Goal: Information Seeking & Learning: Learn about a topic

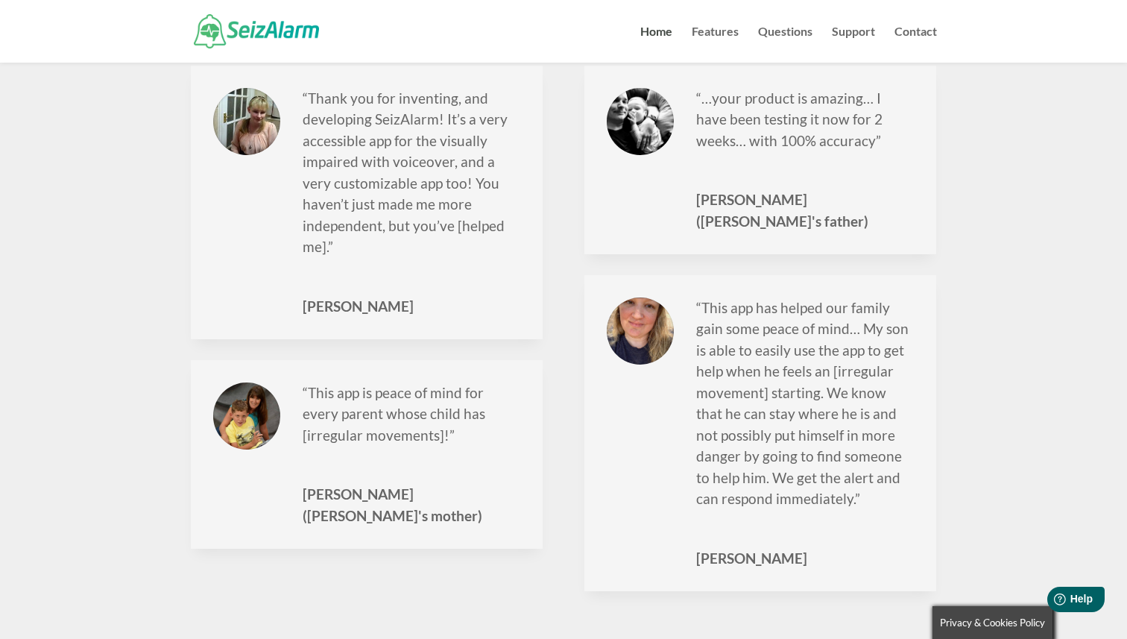
scroll to position [1824, 0]
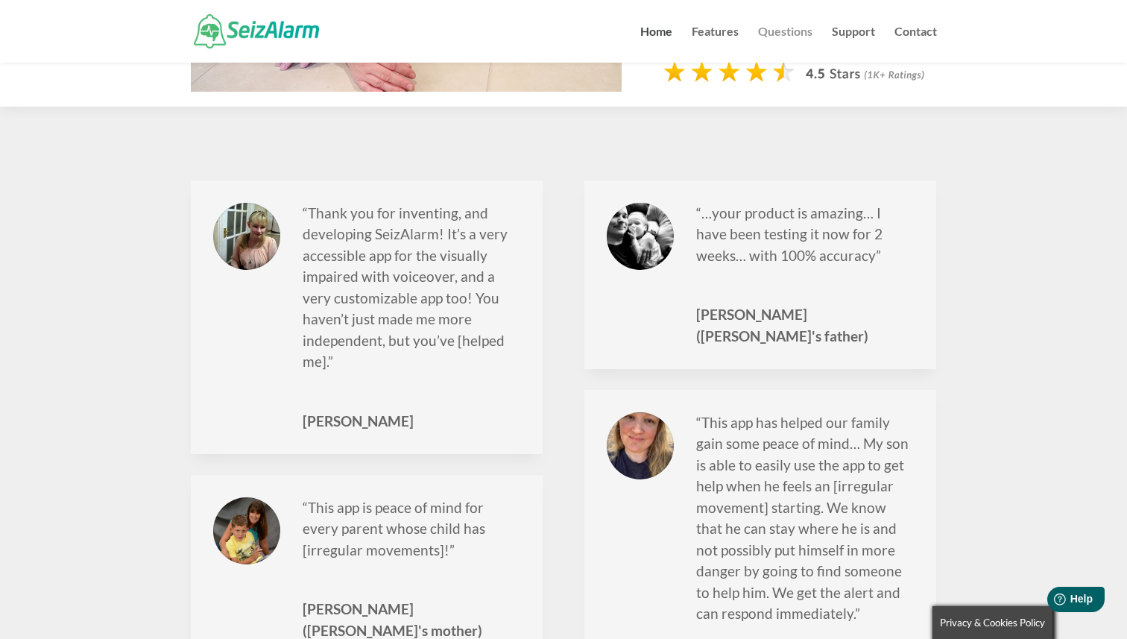
click at [800, 26] on link "Questions" at bounding box center [785, 44] width 54 height 37
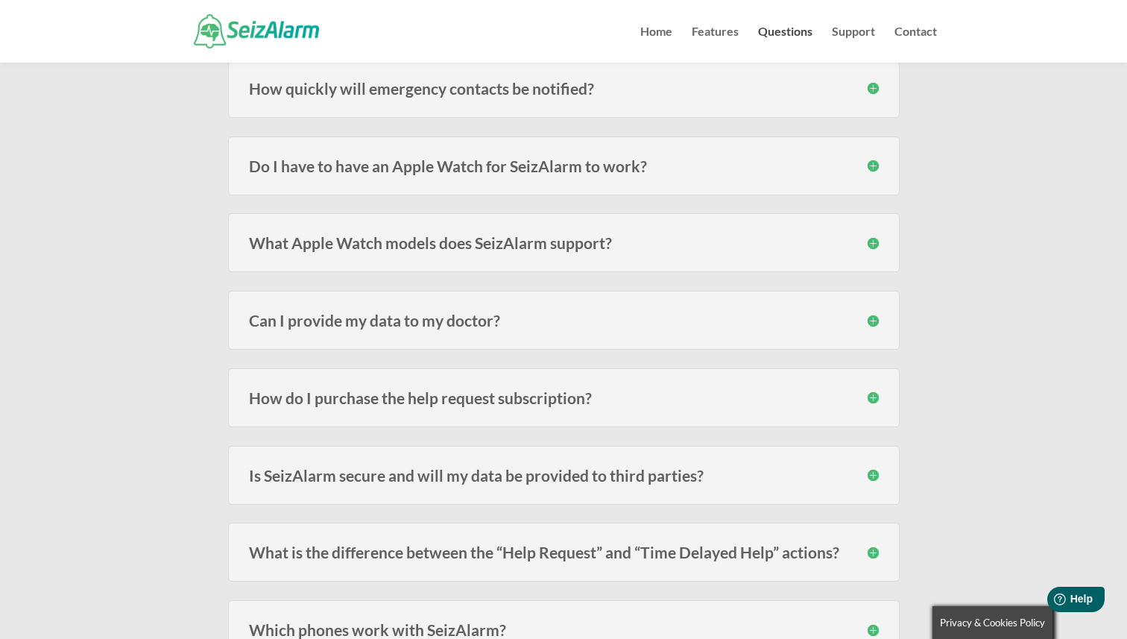
scroll to position [1099, 0]
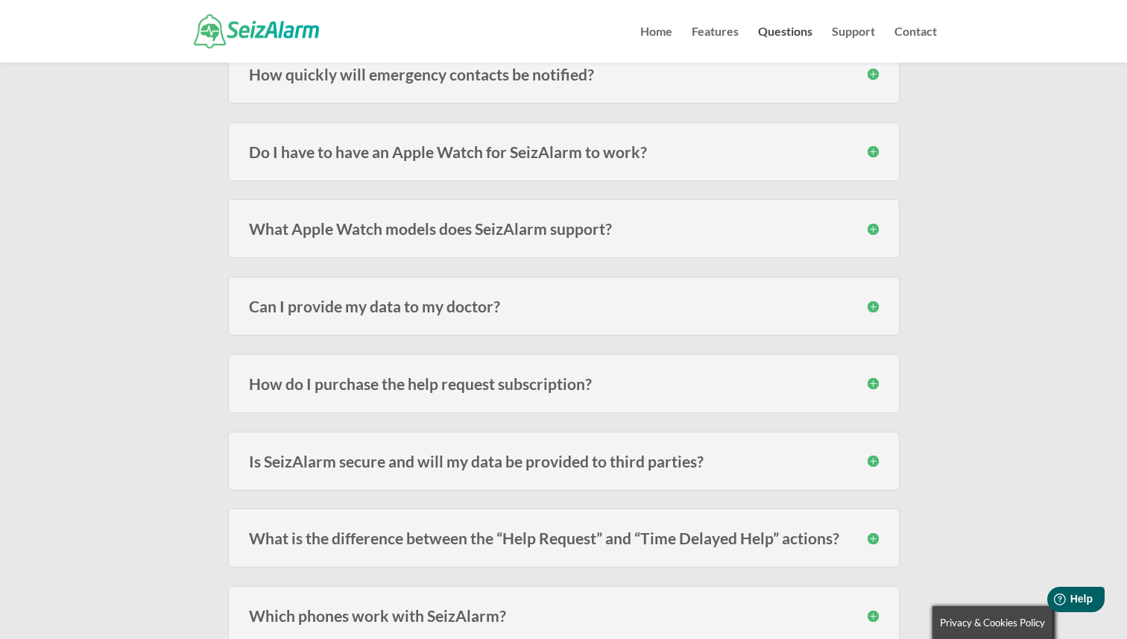
click at [585, 377] on h3 "How do I purchase the help request subscription?" at bounding box center [564, 384] width 630 height 16
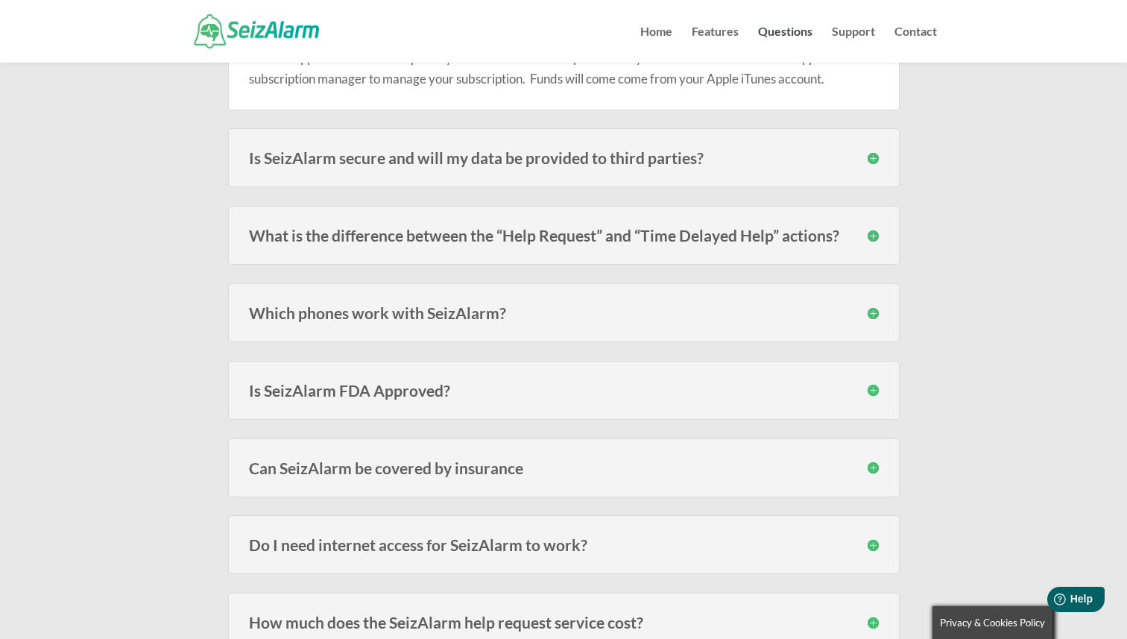
scroll to position [1526, 0]
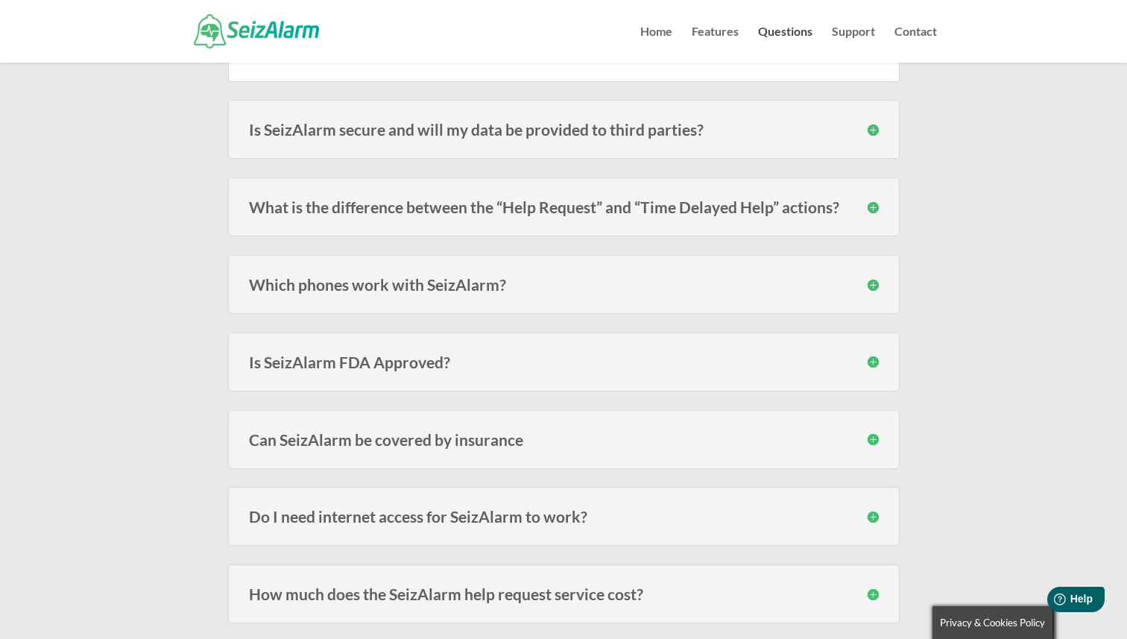
click at [575, 381] on div "Is SeizAlarm FDA Approved? SeizAlarm is not an FDA approved, certified or regis…" at bounding box center [564, 362] width 672 height 59
click at [567, 356] on h3 "Is SeizAlarm FDA Approved?" at bounding box center [564, 362] width 630 height 16
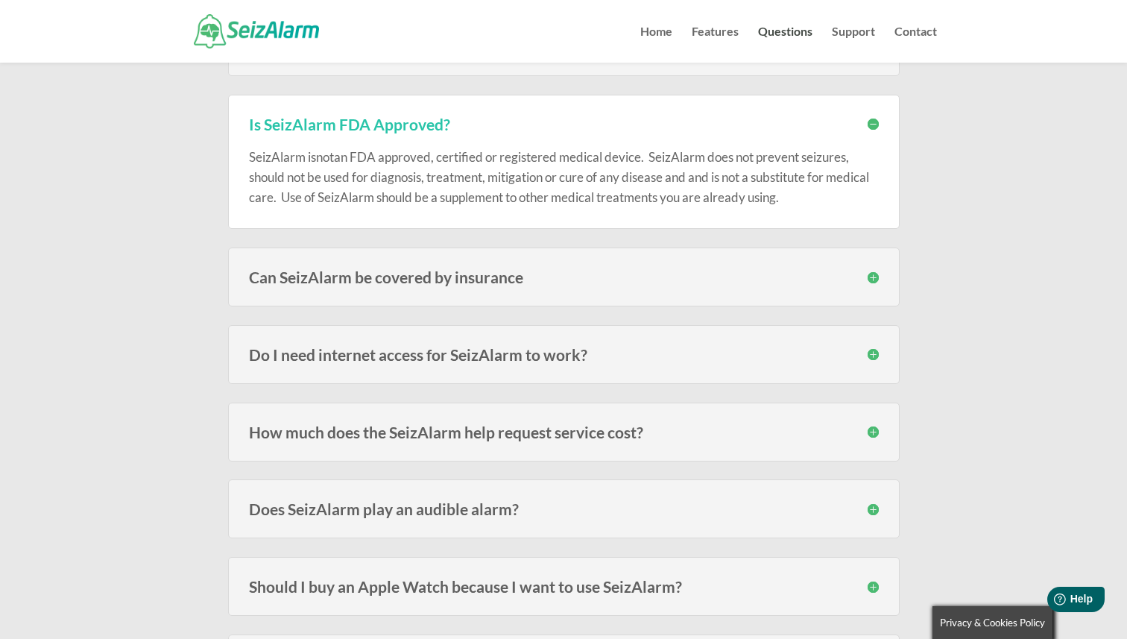
scroll to position [1774, 0]
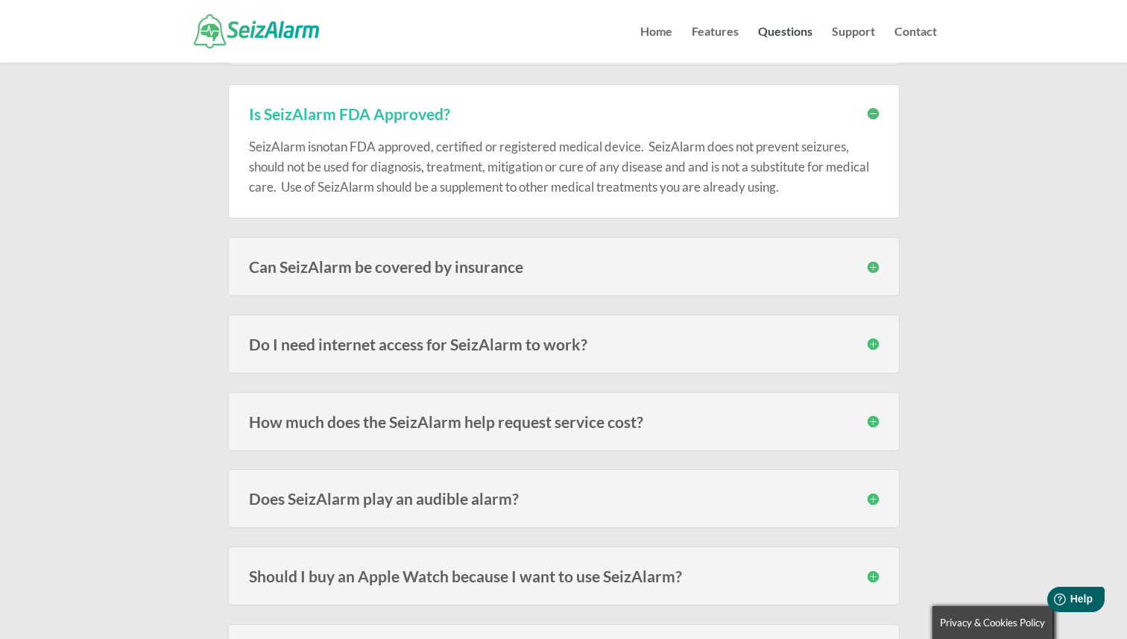
click at [574, 268] on h3 "Can SeizAlarm be covered by insurance" at bounding box center [564, 267] width 630 height 16
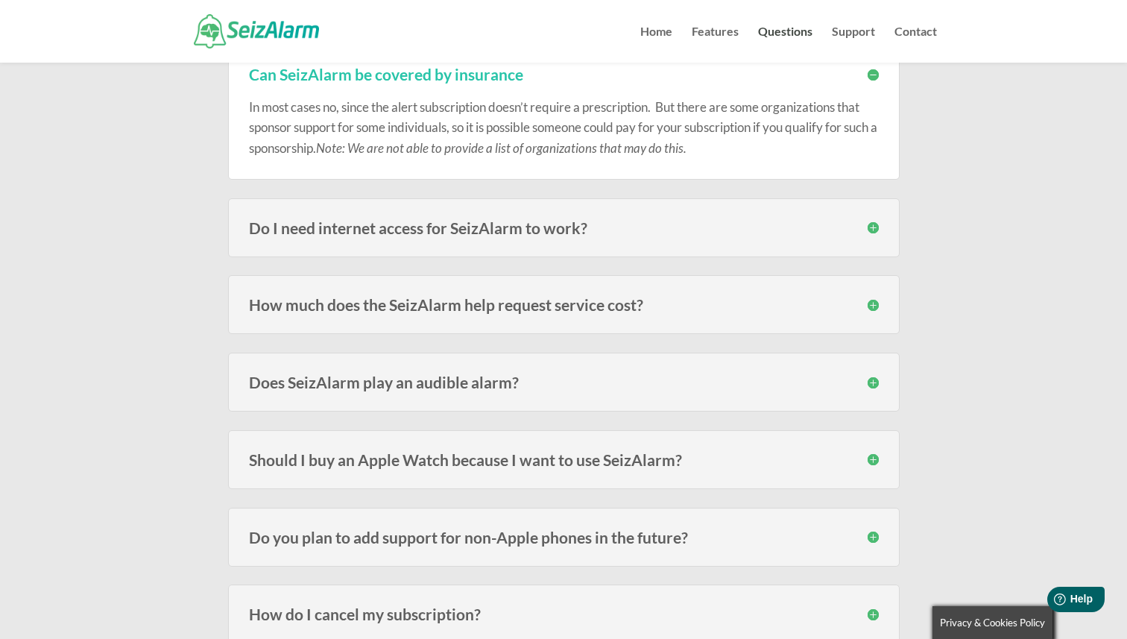
scroll to position [1983, 0]
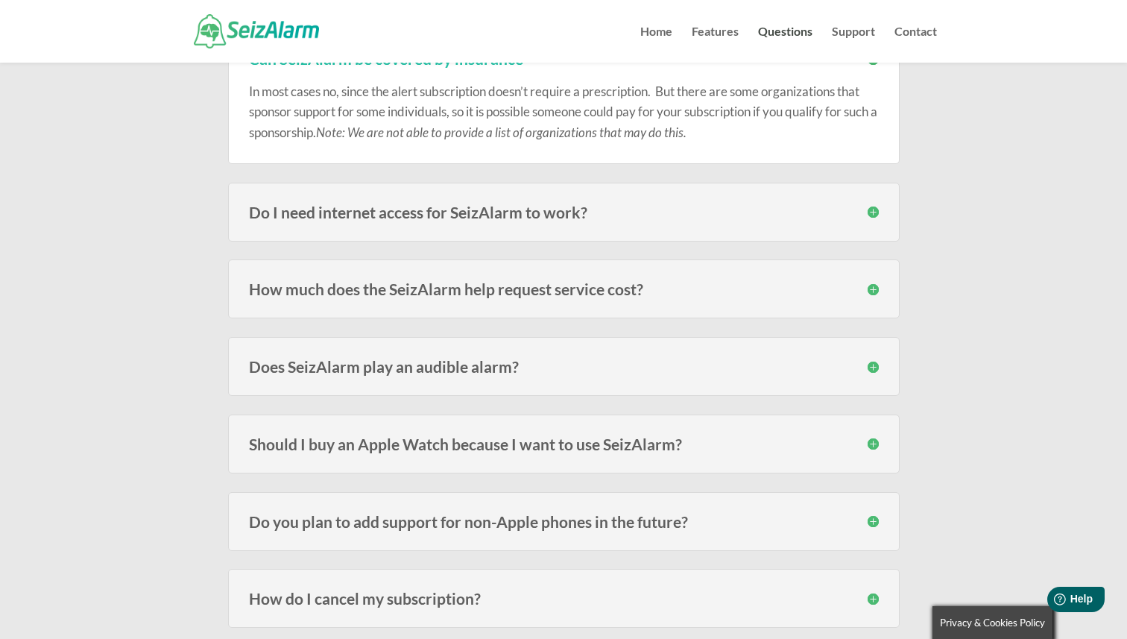
click at [598, 272] on div "How much does the SeizAlarm help request service cost? There is no cost for the…" at bounding box center [564, 288] width 672 height 59
click at [582, 295] on h3 "How much does the SeizAlarm help request service cost?" at bounding box center [564, 289] width 630 height 16
